Goal: Task Accomplishment & Management: Manage account settings

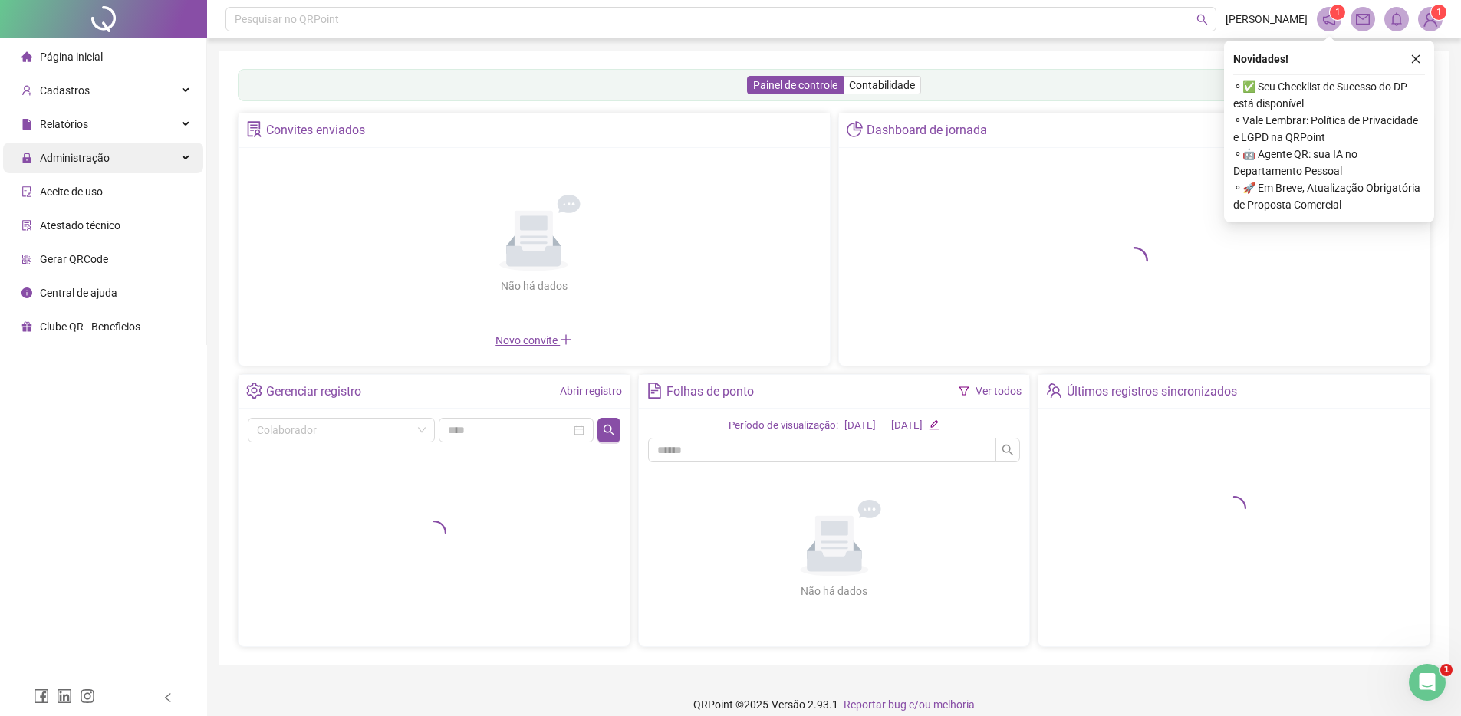
click at [186, 159] on div "Administração" at bounding box center [103, 158] width 200 height 31
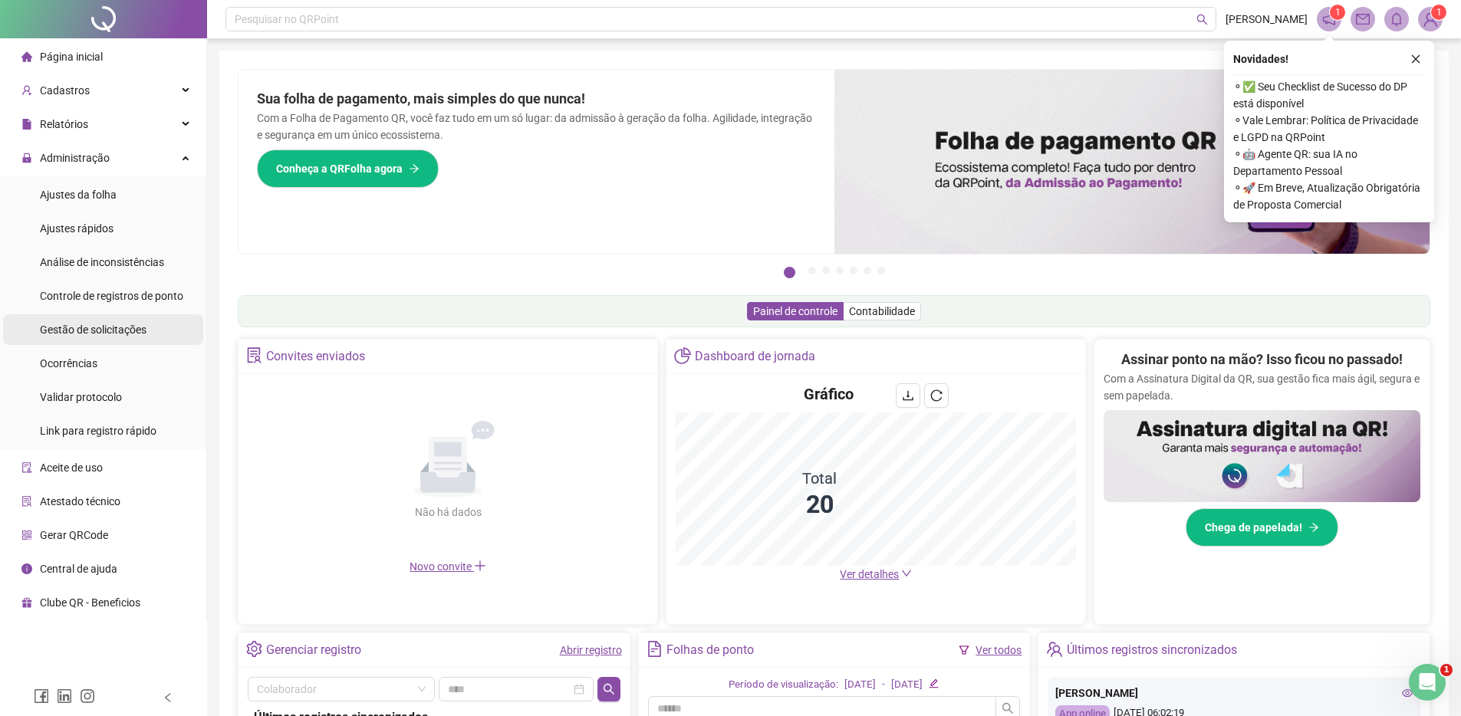
click at [100, 325] on span "Gestão de solicitações" at bounding box center [93, 330] width 107 height 12
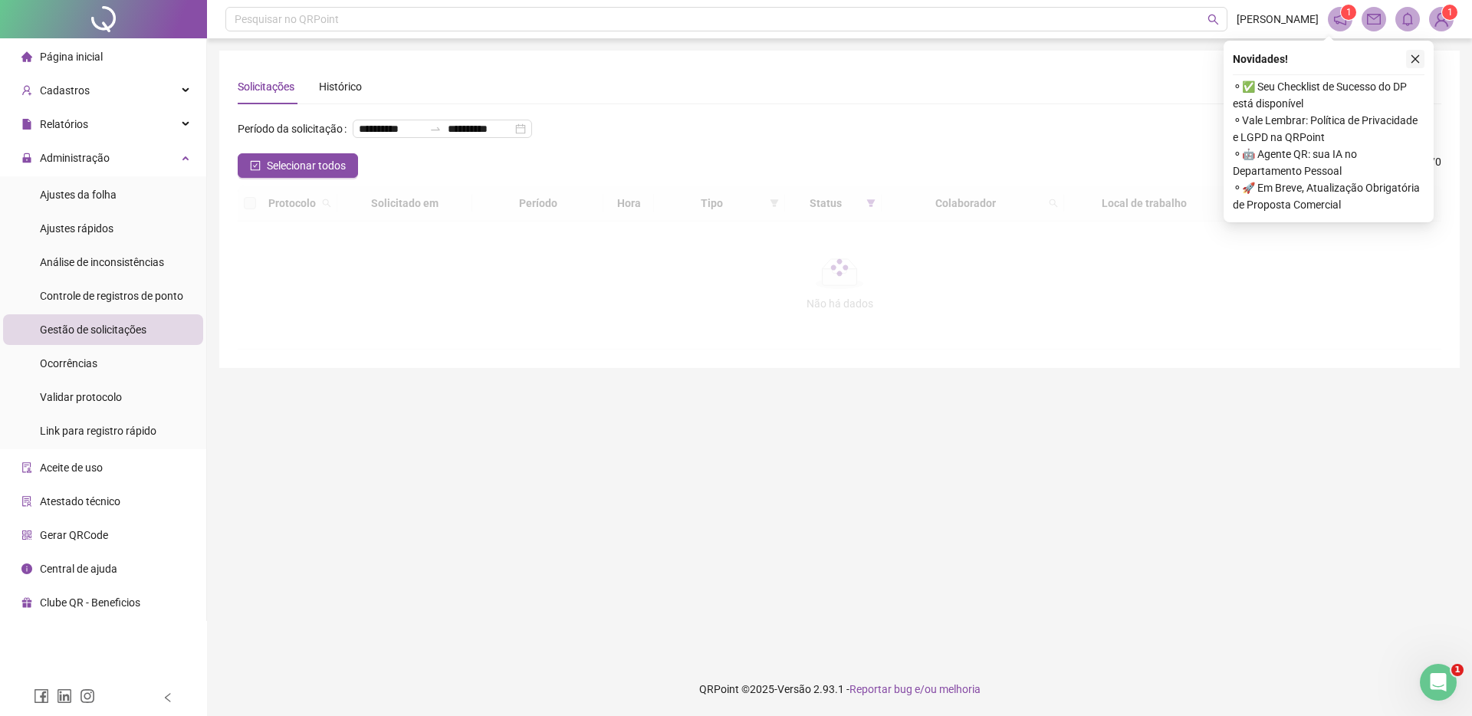
click at [1421, 62] on button "button" at bounding box center [1415, 59] width 18 height 18
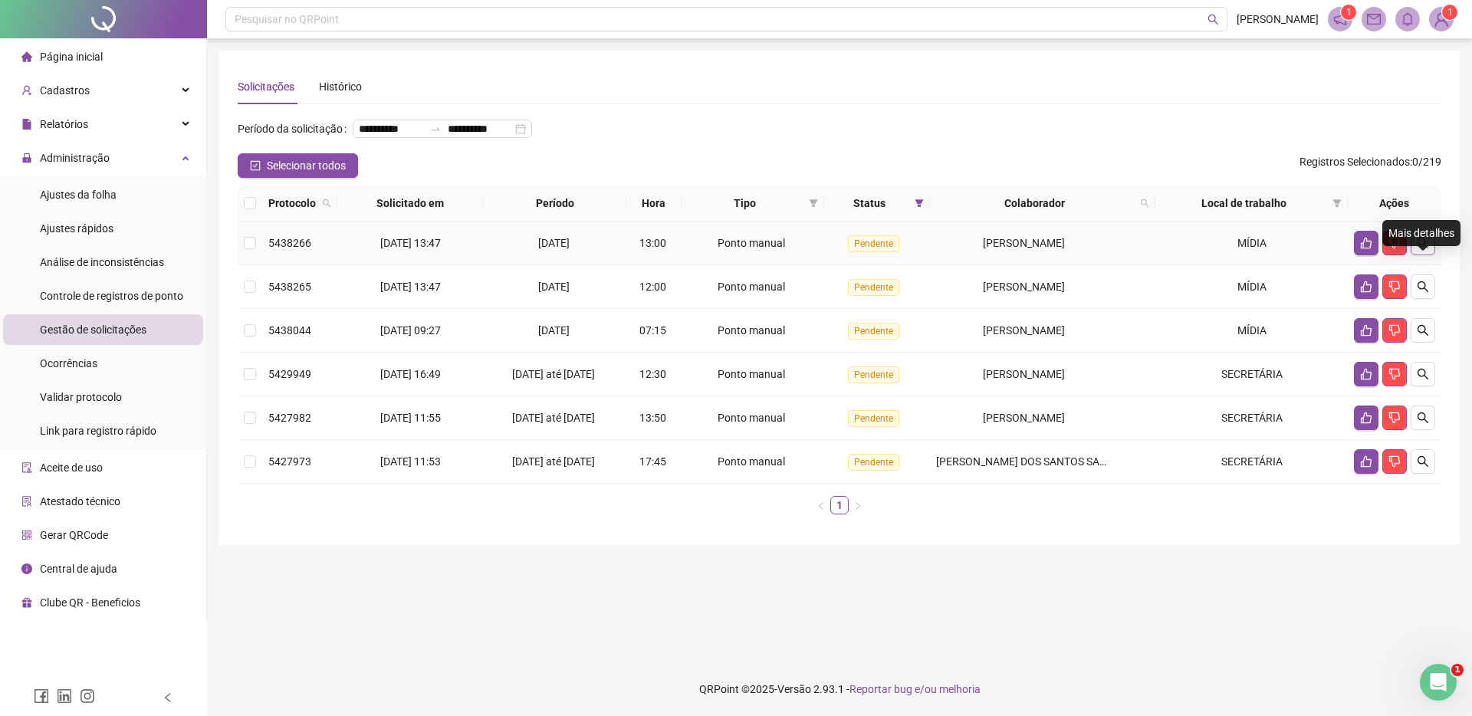
click at [1423, 249] on icon "search" at bounding box center [1423, 243] width 12 height 12
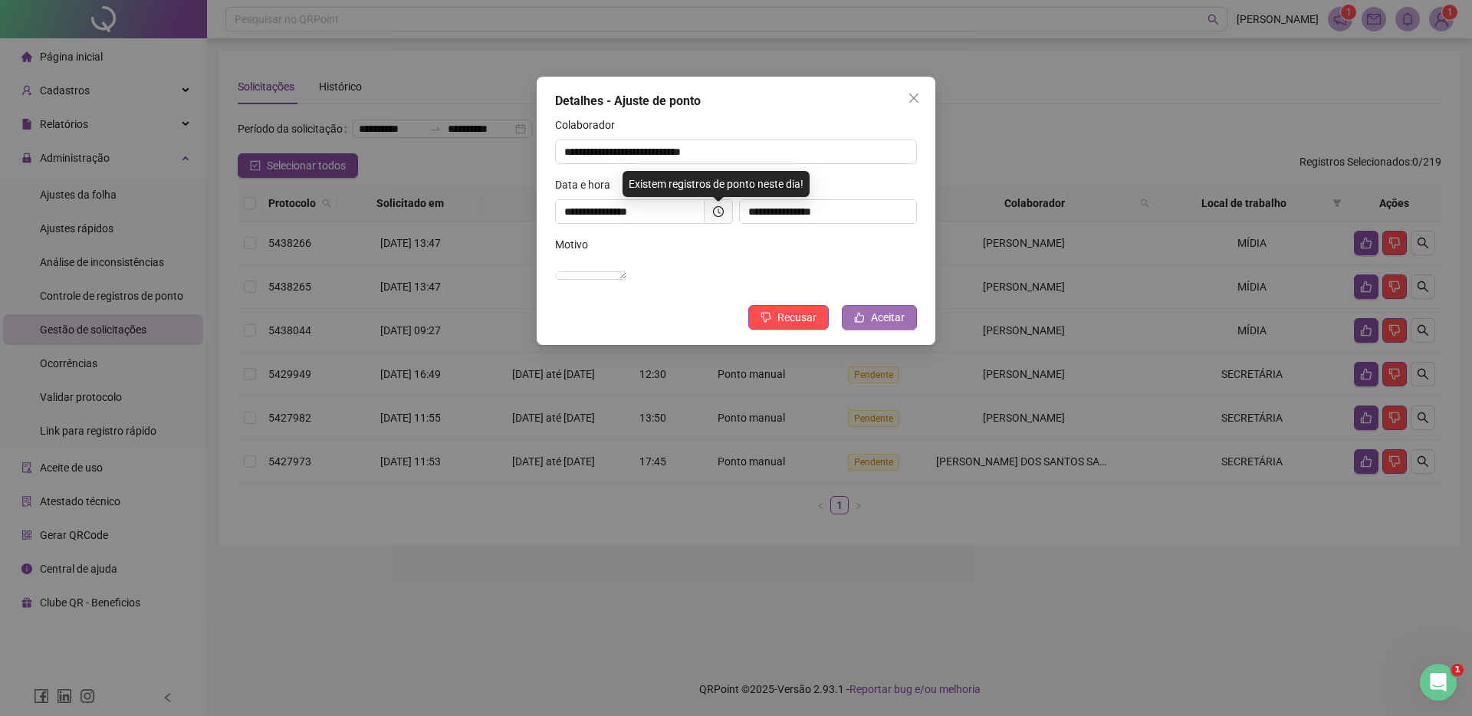
click at [876, 326] on span "Aceitar" at bounding box center [888, 317] width 34 height 17
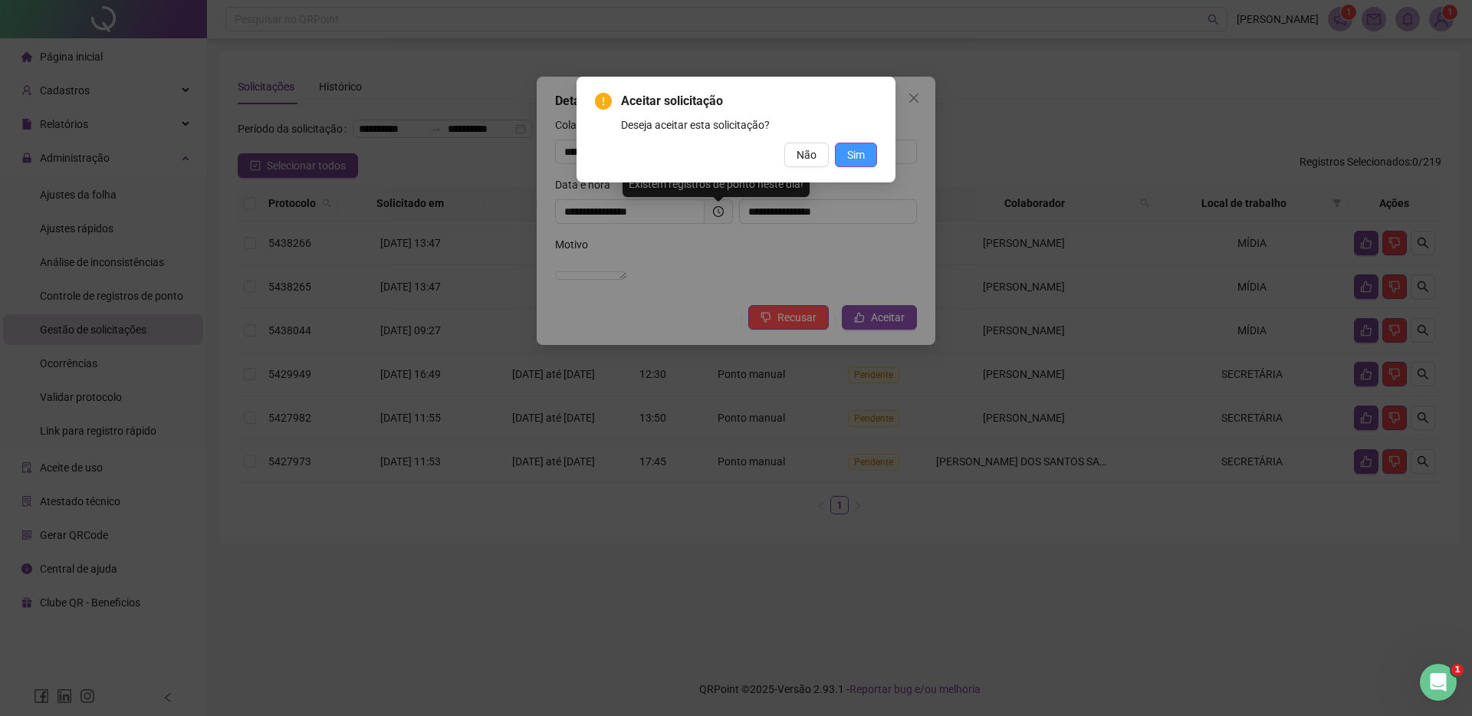
click at [858, 149] on span "Sim" at bounding box center [856, 154] width 18 height 17
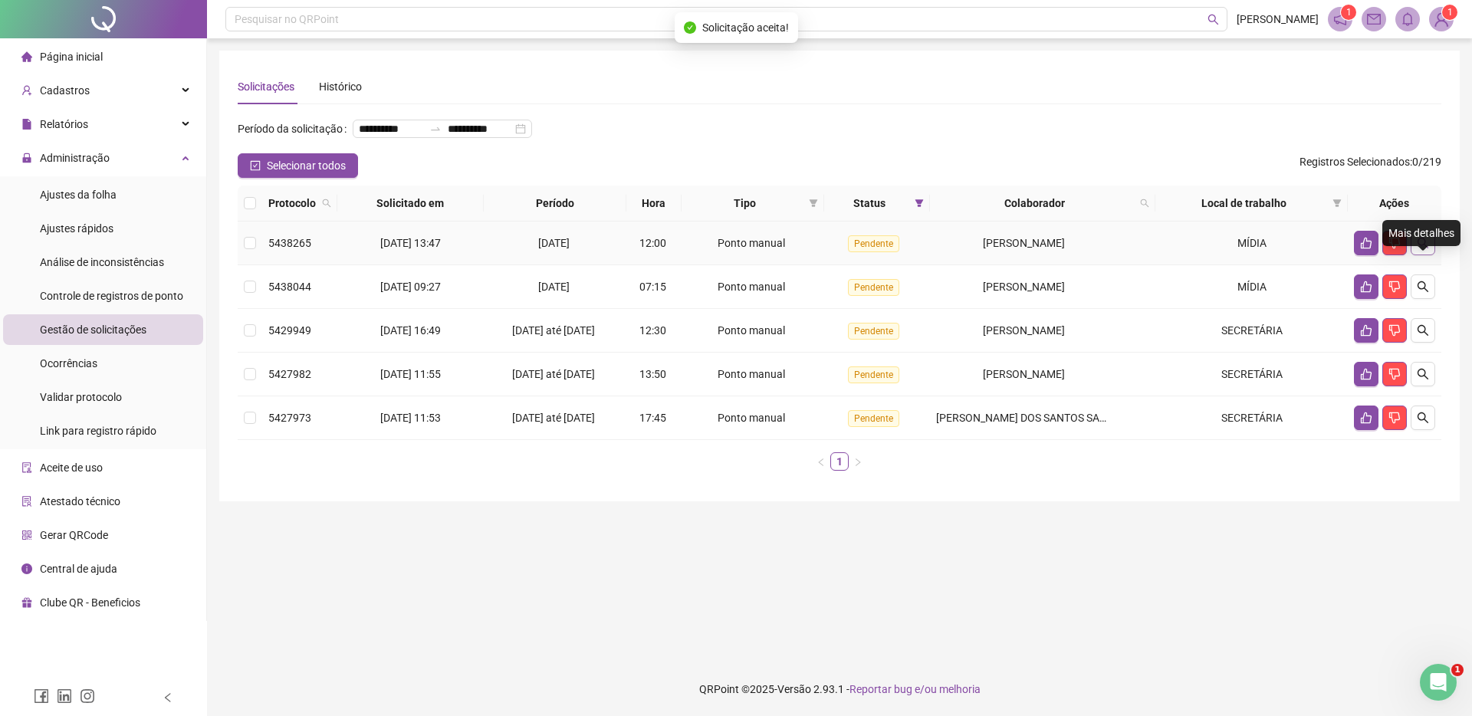
click at [1427, 249] on icon "search" at bounding box center [1423, 243] width 12 height 12
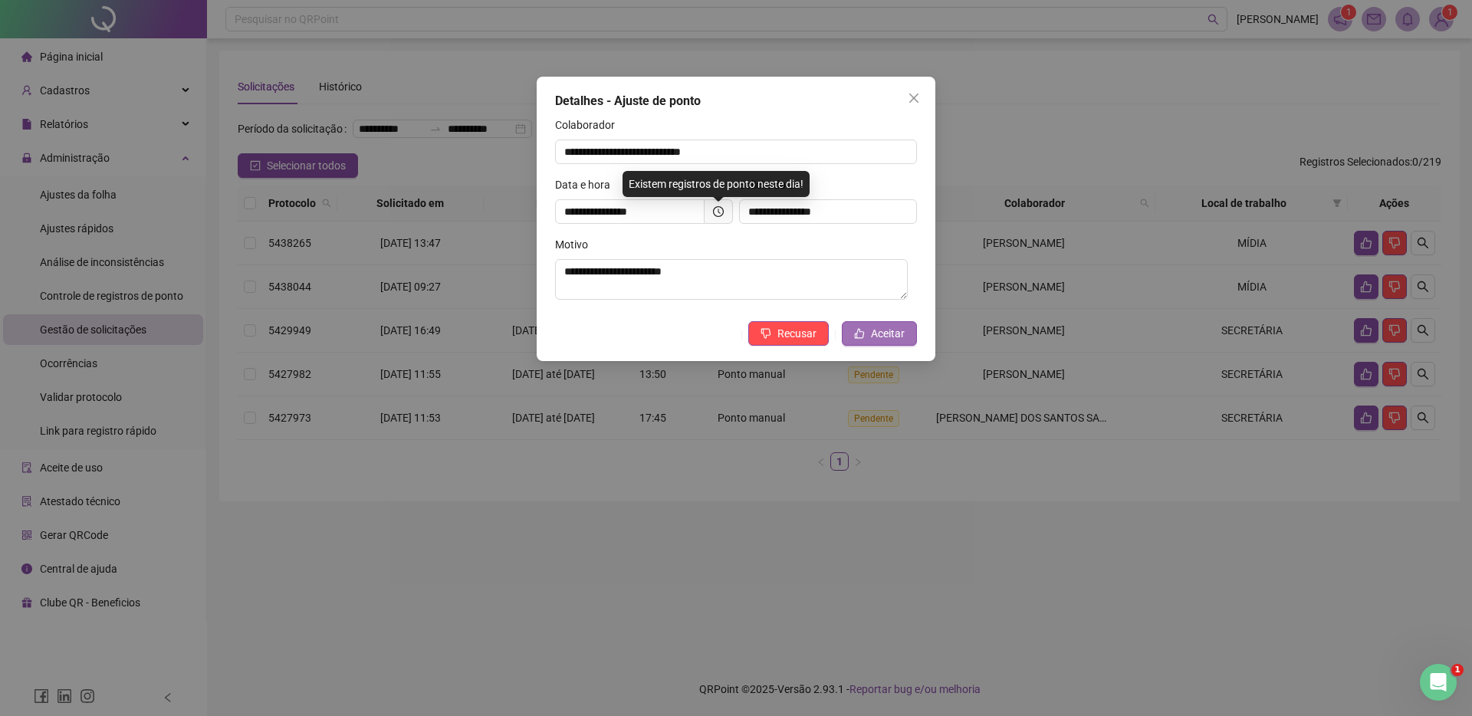
click at [866, 324] on button "Aceitar" at bounding box center [879, 333] width 75 height 25
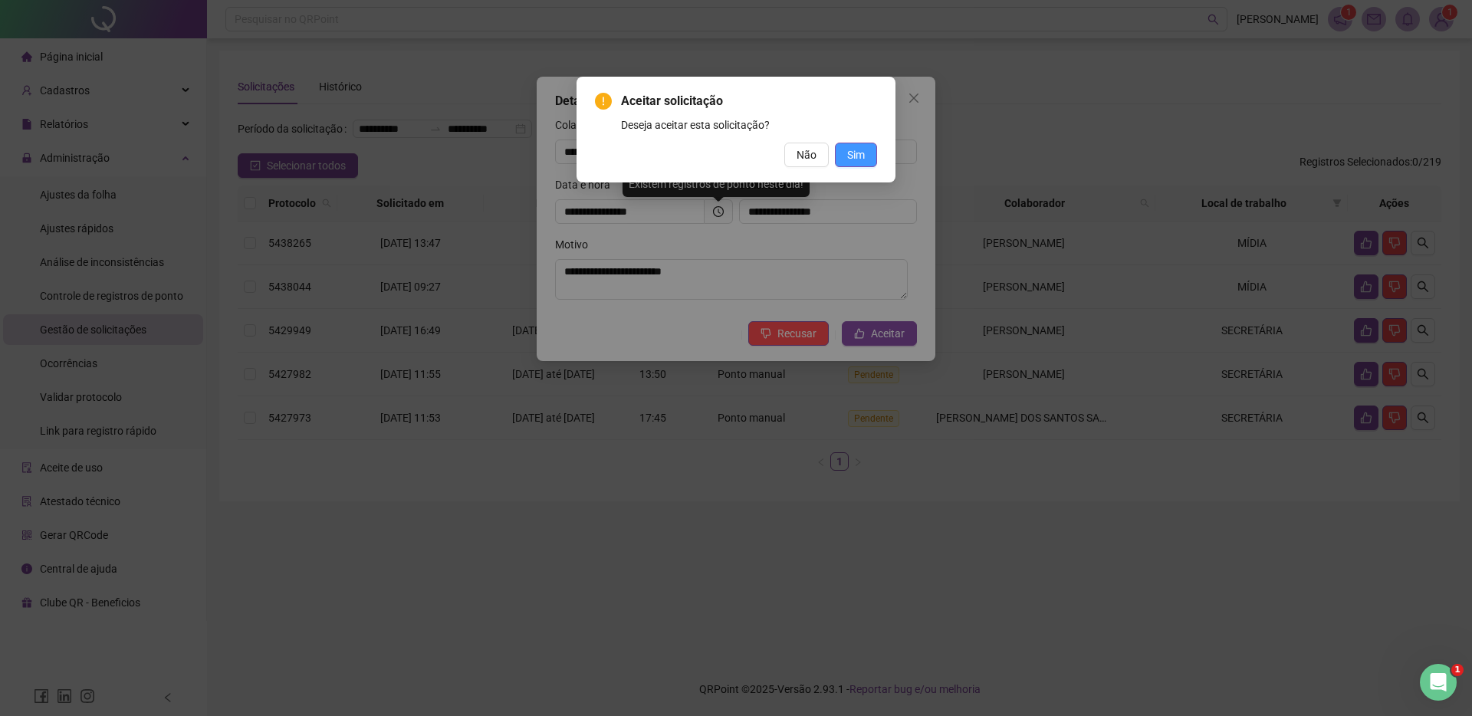
click at [853, 165] on button "Sim" at bounding box center [856, 155] width 42 height 25
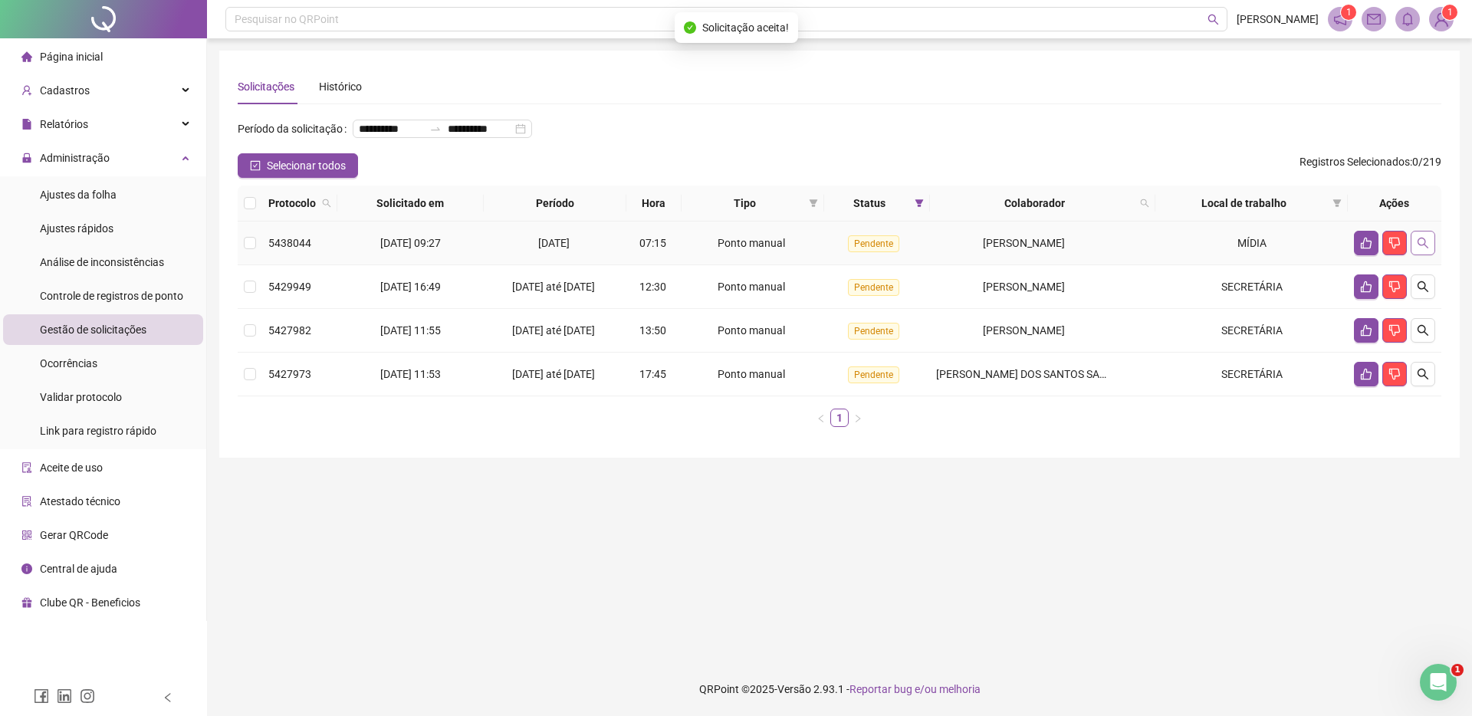
click at [1422, 249] on icon "search" at bounding box center [1423, 243] width 12 height 12
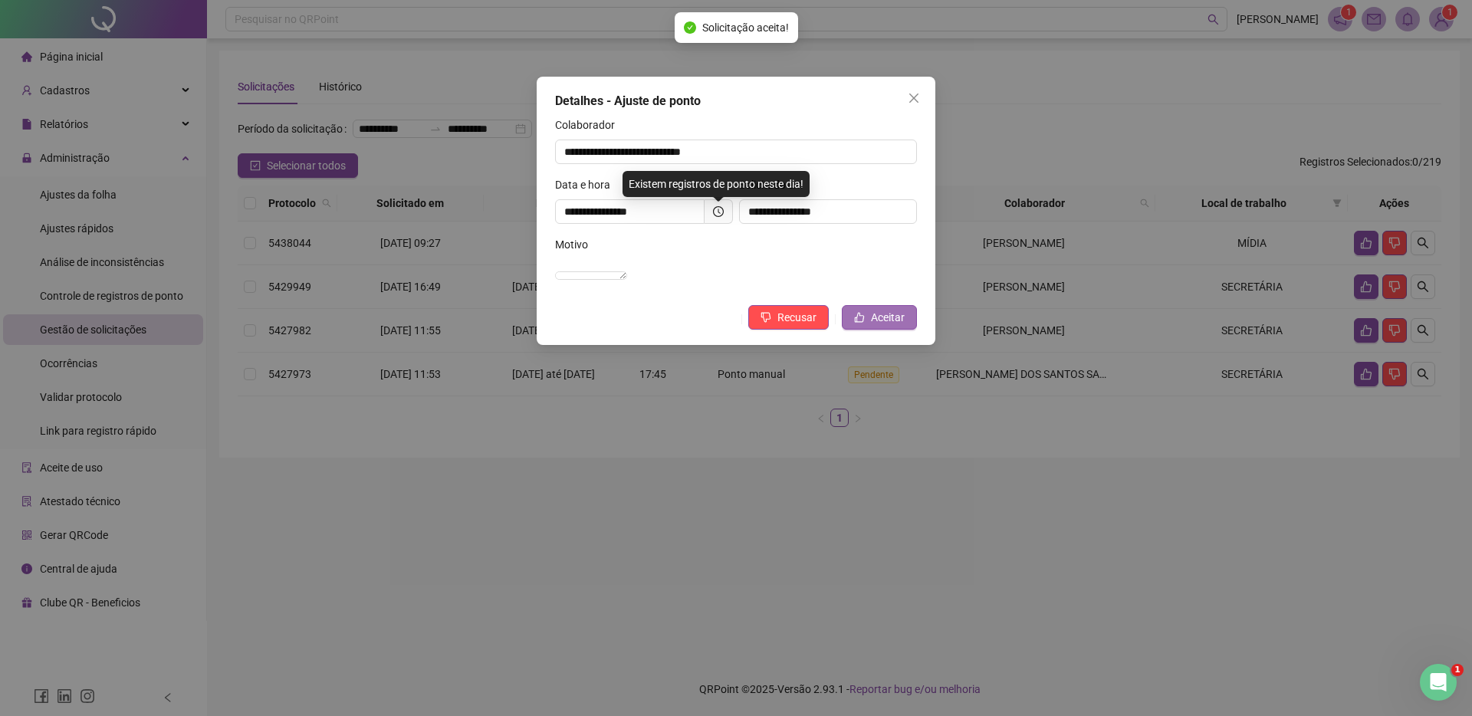
click at [881, 326] on span "Aceitar" at bounding box center [888, 317] width 34 height 17
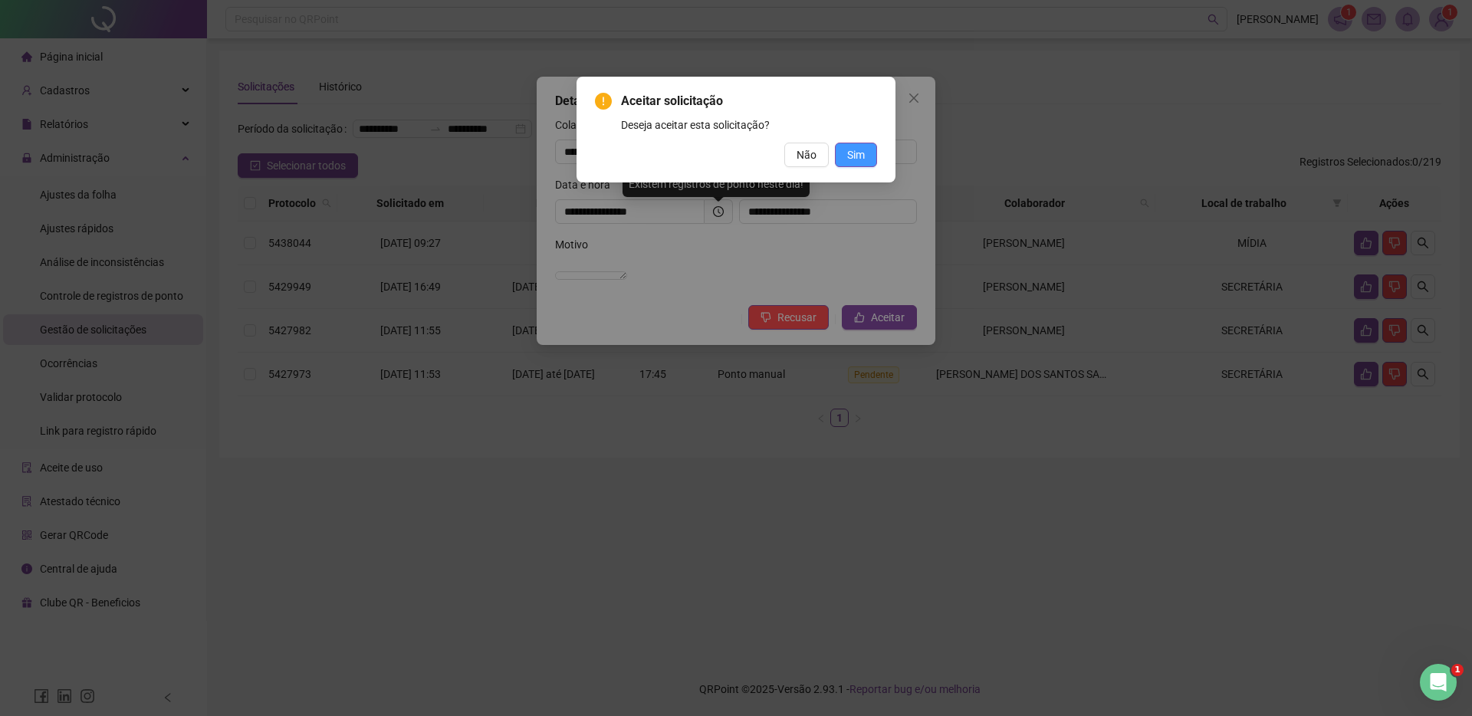
click at [847, 159] on span "Sim" at bounding box center [856, 154] width 18 height 17
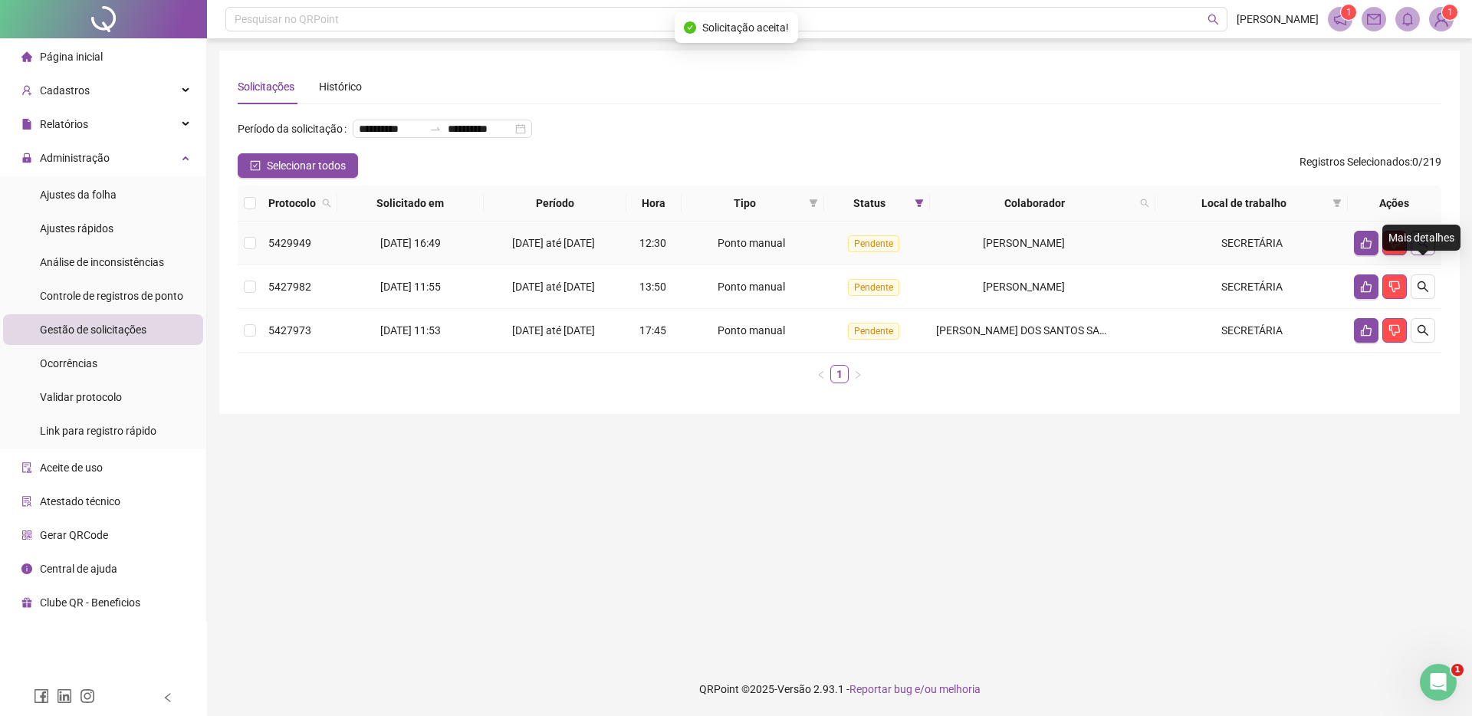
click at [1422, 249] on icon "search" at bounding box center [1423, 243] width 12 height 12
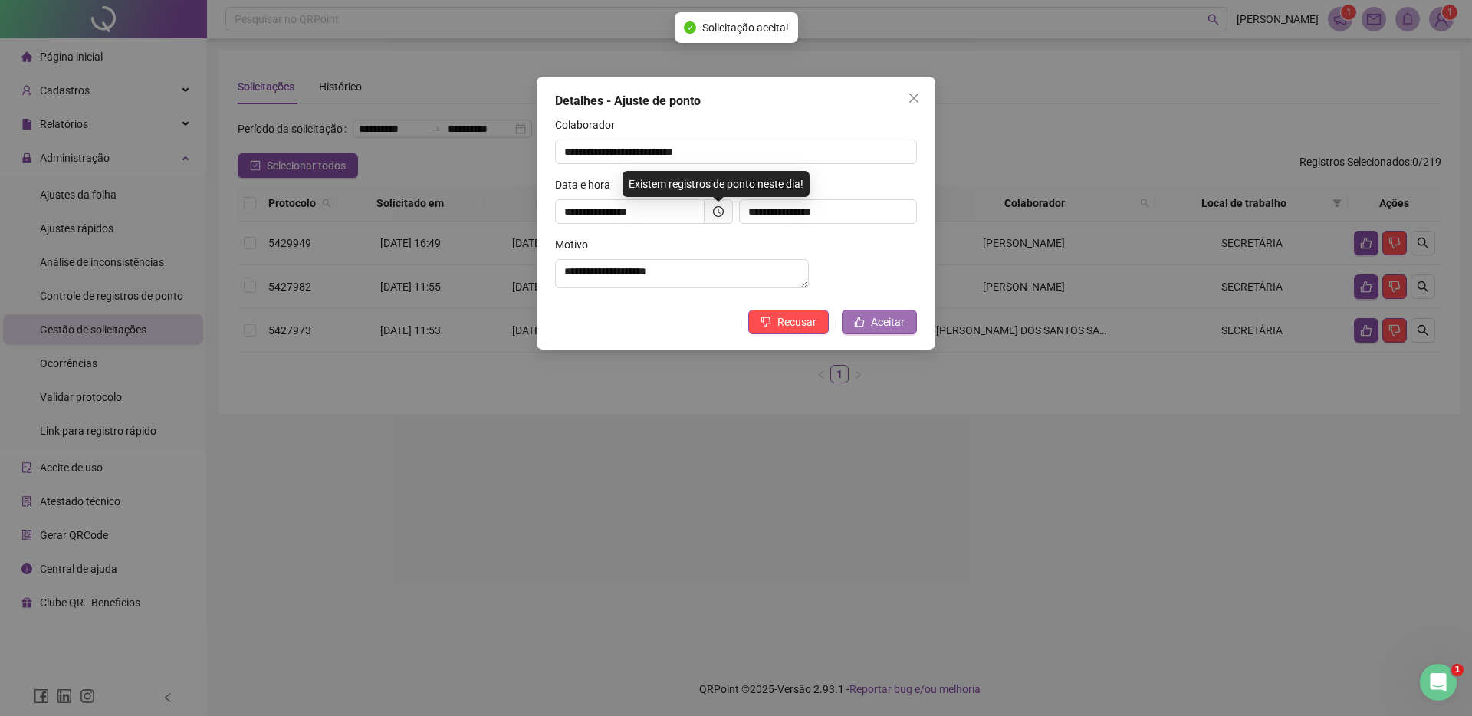
click at [871, 330] on span "Aceitar" at bounding box center [888, 322] width 34 height 17
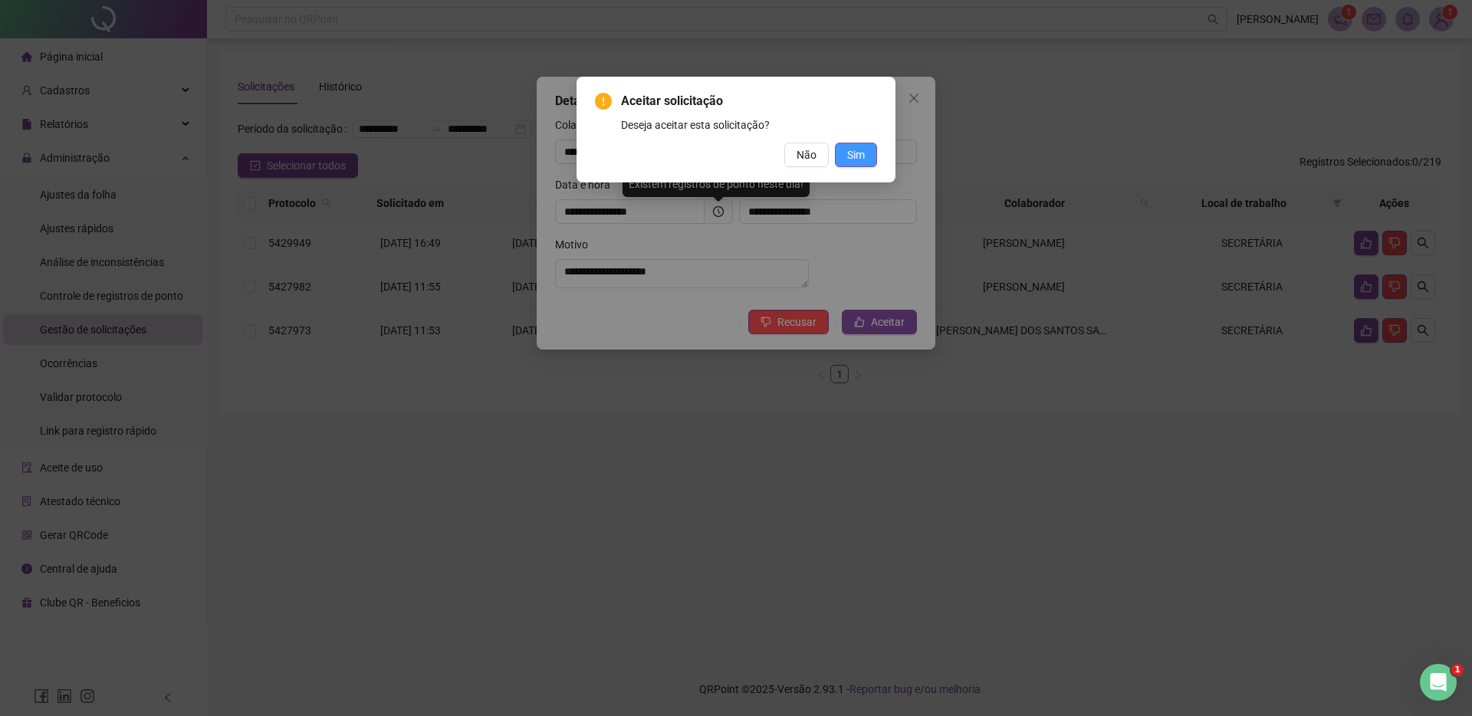
click at [853, 153] on span "Sim" at bounding box center [856, 154] width 18 height 17
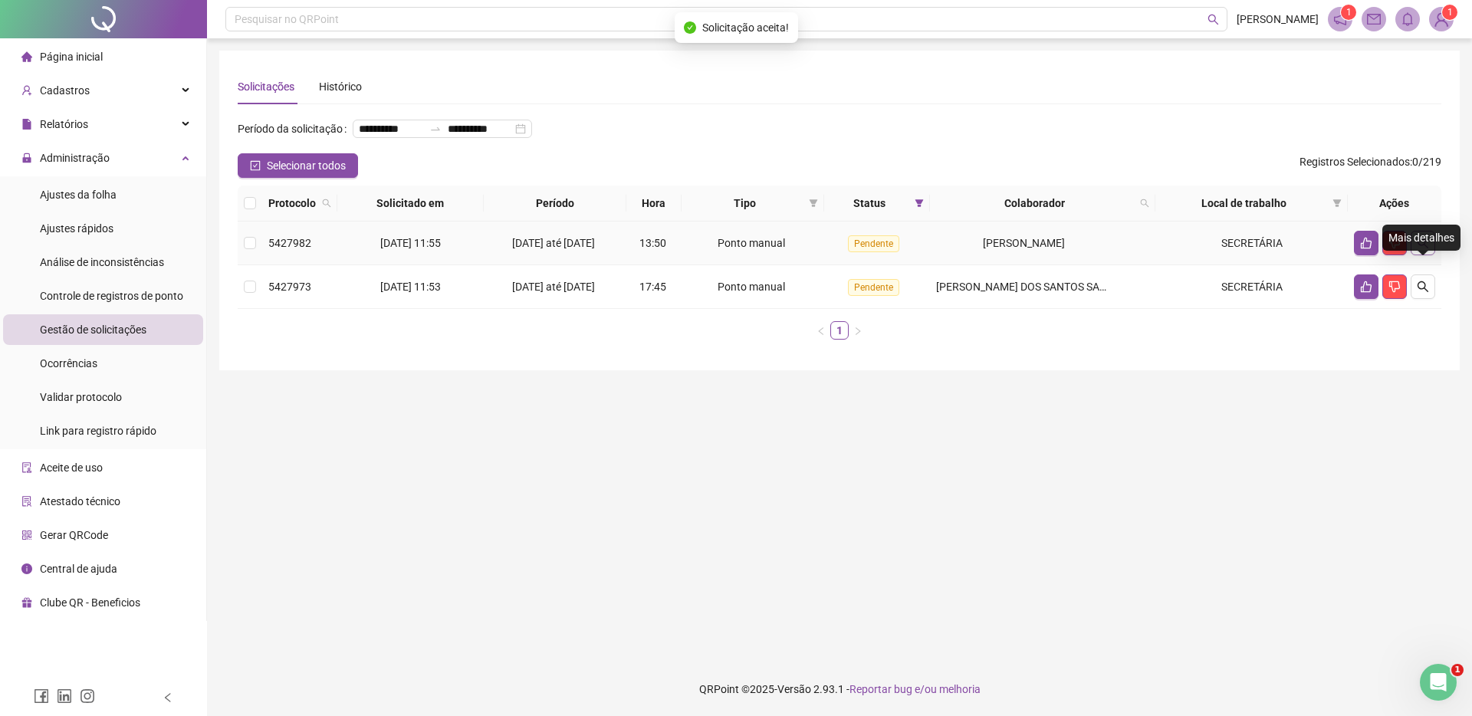
click at [1426, 249] on icon "search" at bounding box center [1423, 243] width 12 height 12
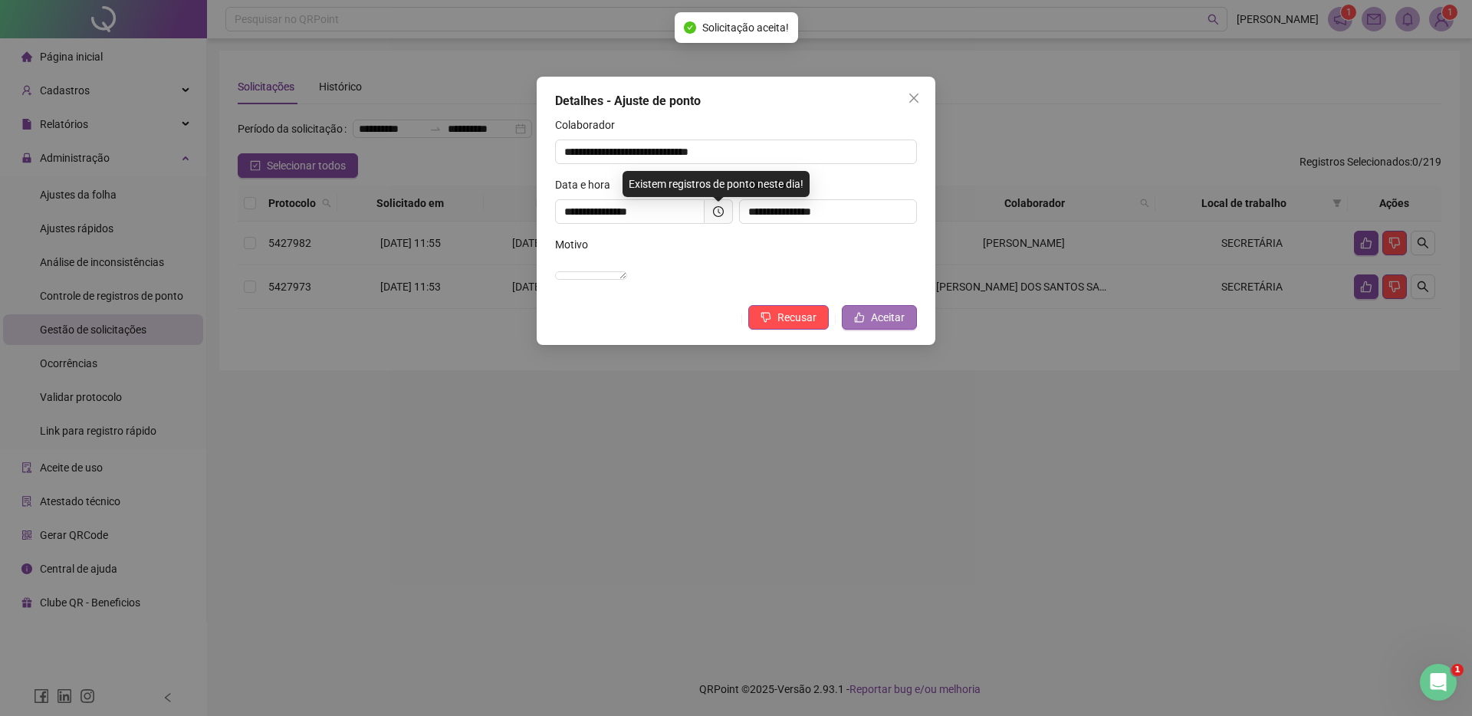
click at [869, 330] on button "Aceitar" at bounding box center [879, 317] width 75 height 25
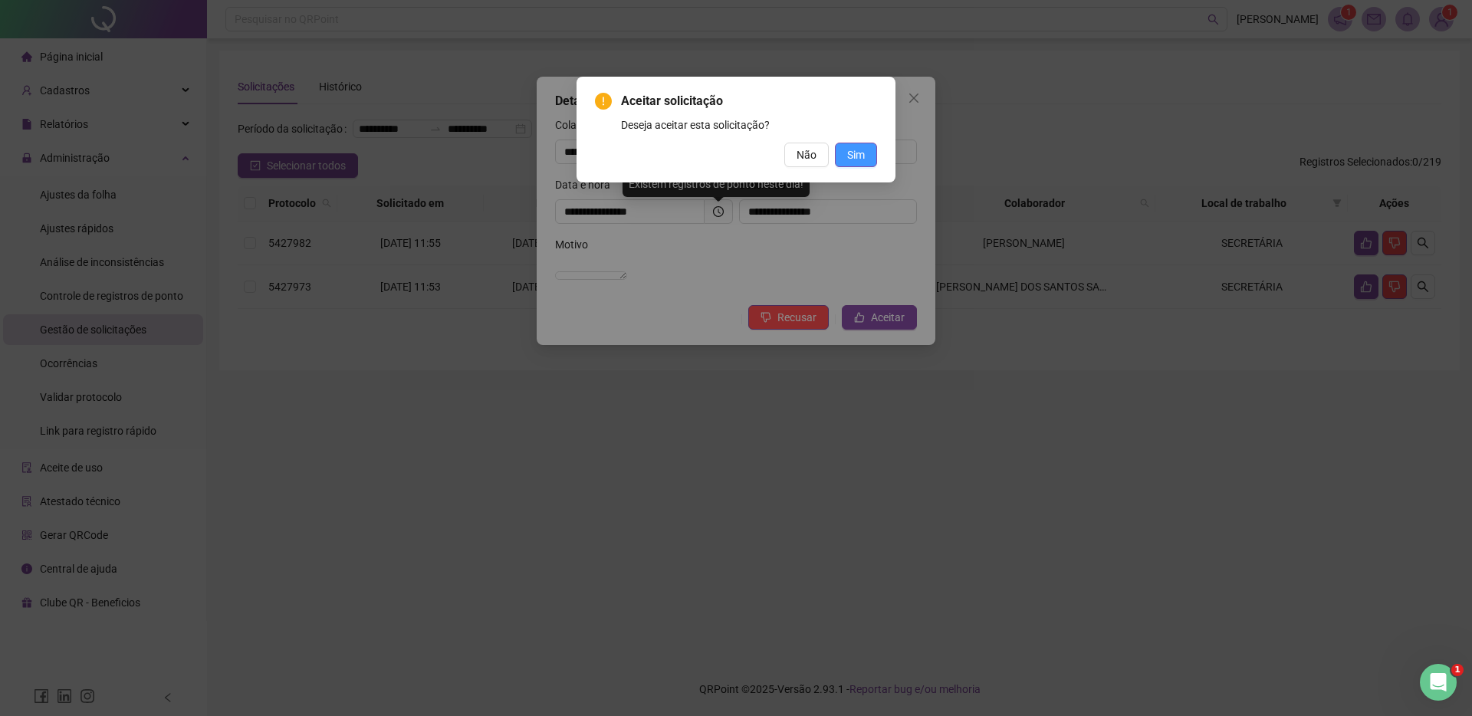
click at [847, 148] on span "Sim" at bounding box center [856, 154] width 18 height 17
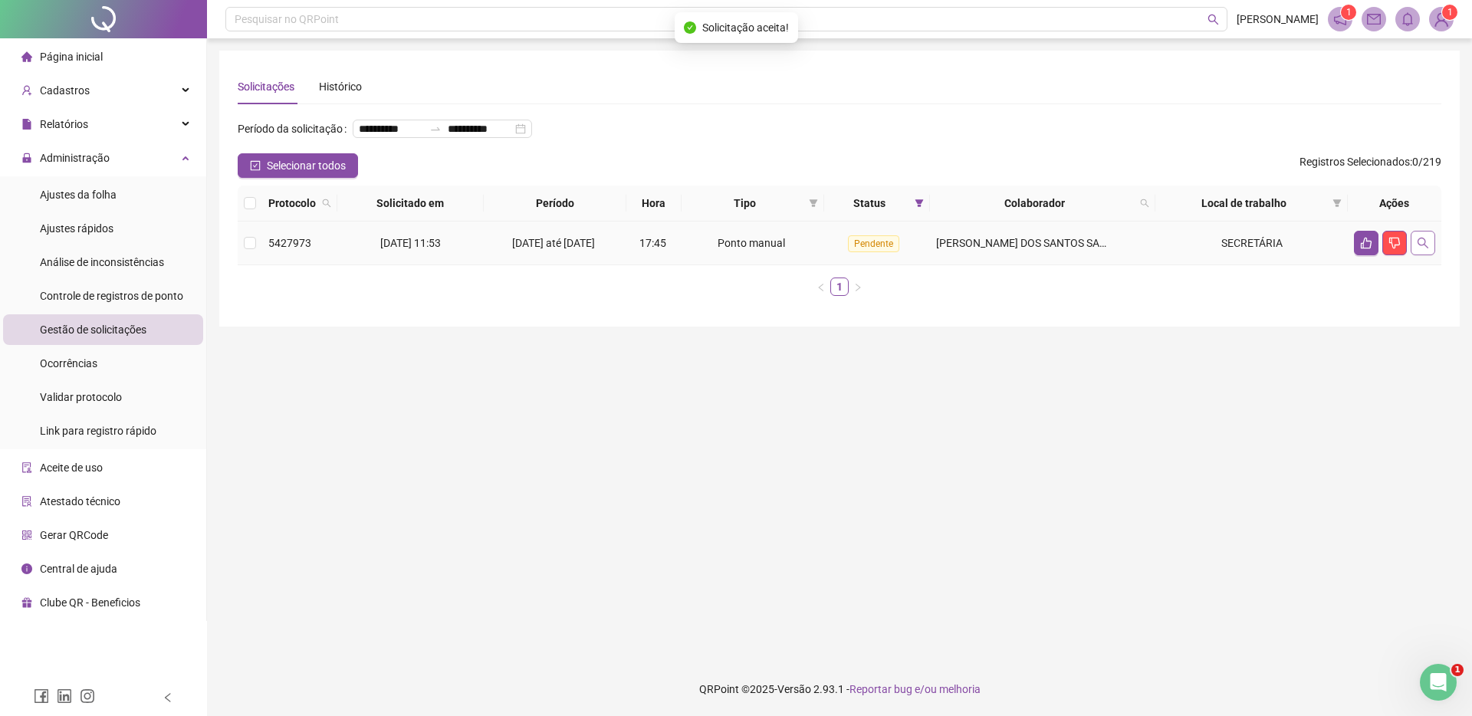
click at [1421, 249] on icon "search" at bounding box center [1423, 243] width 12 height 12
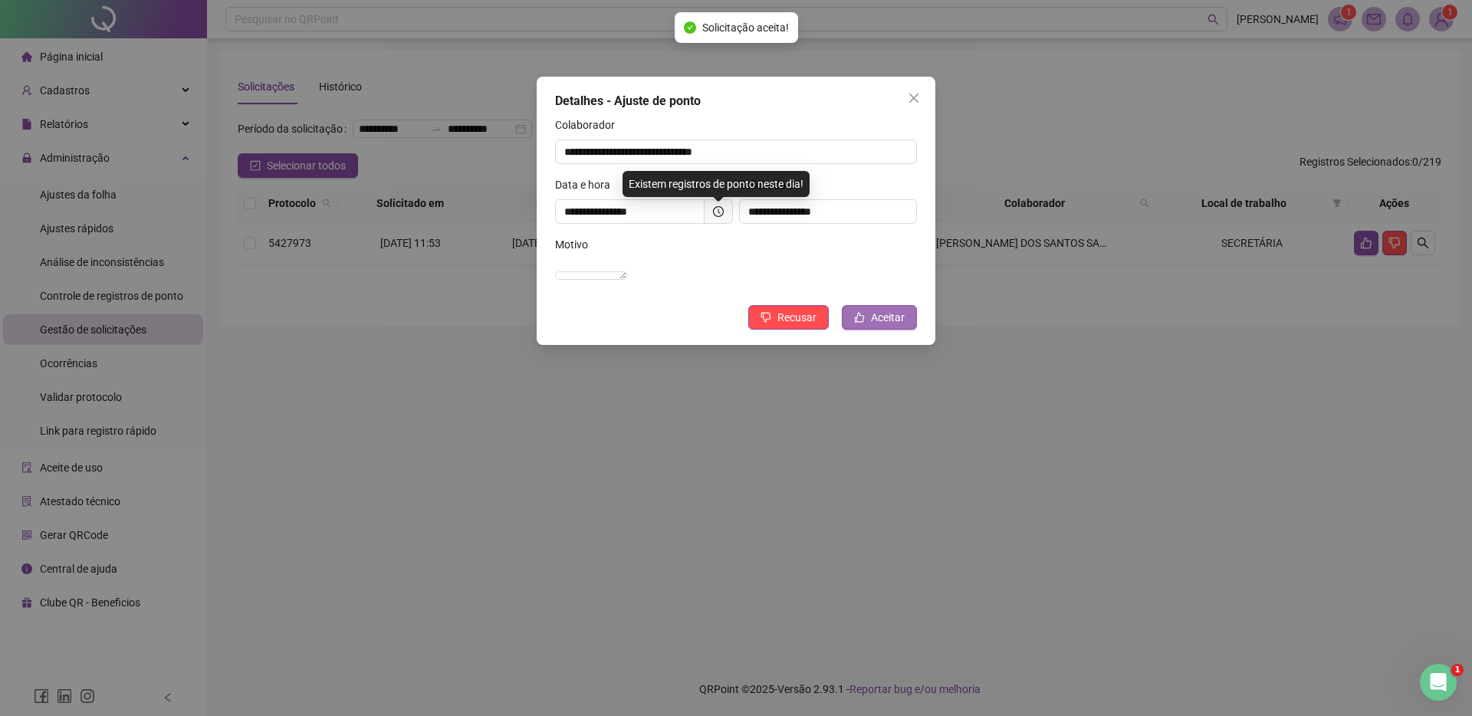
drag, startPoint x: 842, startPoint y: 347, endPoint x: 873, endPoint y: 334, distance: 33.3
click at [853, 344] on div "**********" at bounding box center [736, 211] width 399 height 268
click at [873, 326] on span "Aceitar" at bounding box center [888, 317] width 34 height 17
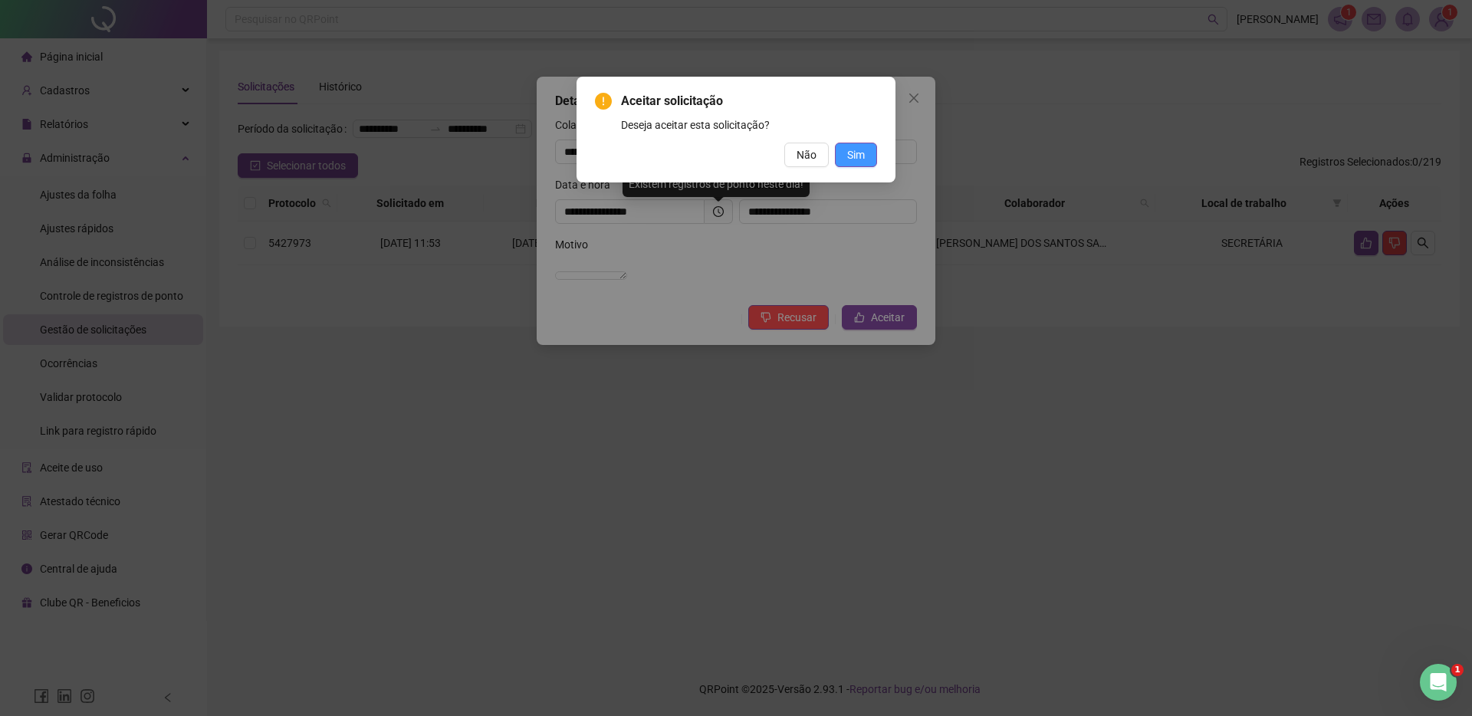
click at [850, 148] on span "Sim" at bounding box center [856, 154] width 18 height 17
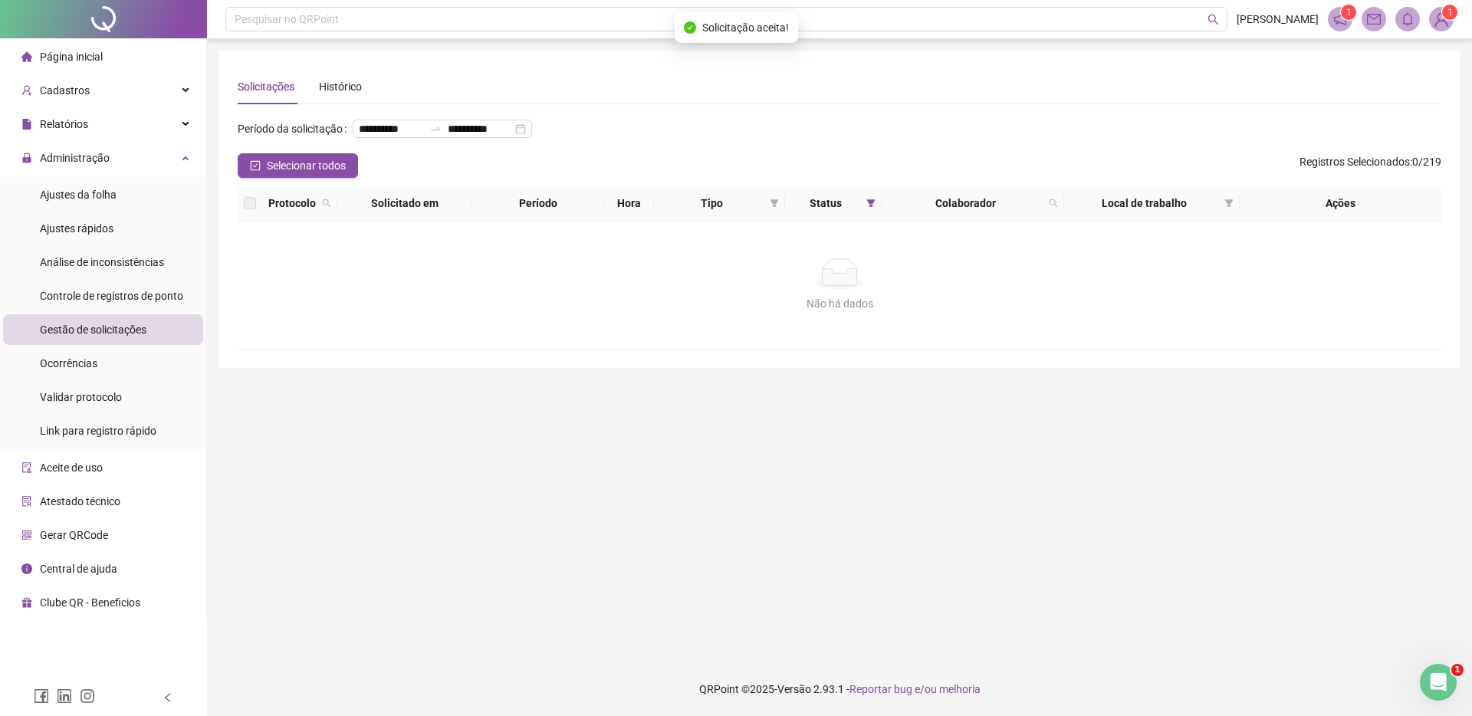
click at [1014, 109] on div "**********" at bounding box center [840, 209] width 1204 height 281
click at [1024, 55] on div "**********" at bounding box center [839, 209] width 1241 height 317
click at [752, 112] on div "**********" at bounding box center [840, 209] width 1204 height 281
